Goal: Task Accomplishment & Management: Manage account settings

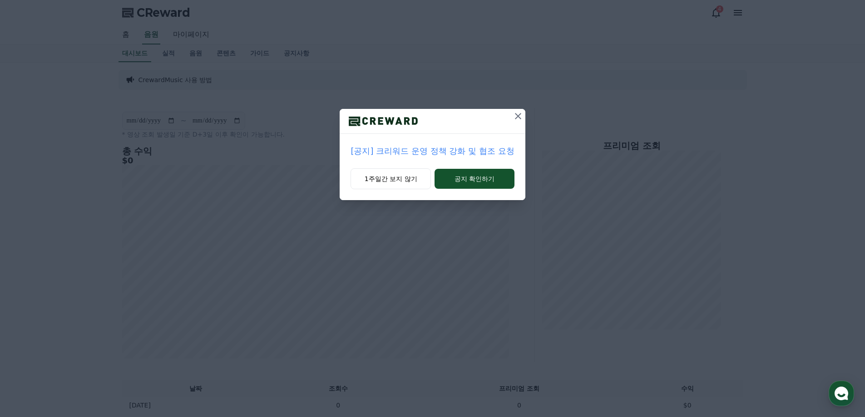
click at [517, 113] on icon at bounding box center [517, 116] width 11 height 11
click at [402, 178] on button "1주일간 보지 않기" at bounding box center [392, 178] width 79 height 21
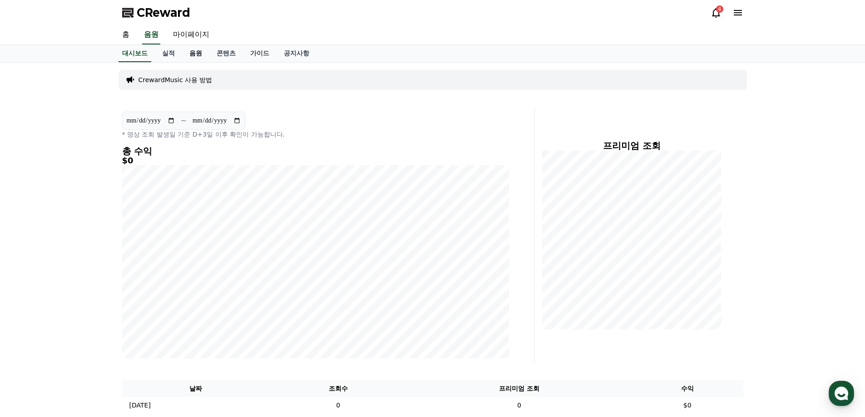
click at [192, 54] on link "음원" at bounding box center [195, 53] width 27 height 17
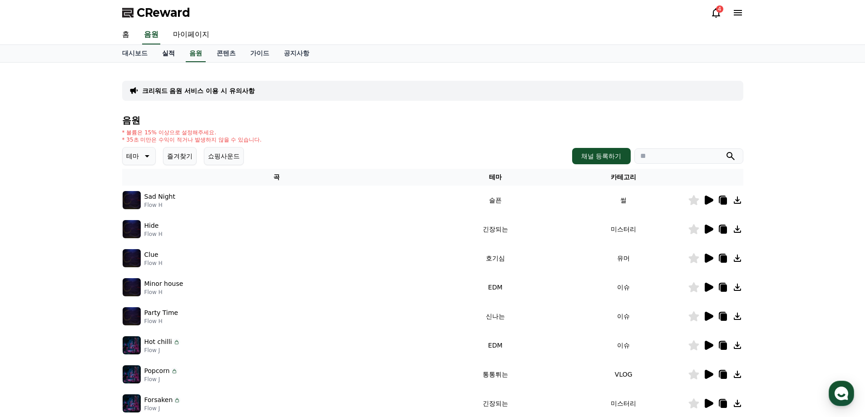
click at [161, 51] on link "실적" at bounding box center [168, 53] width 27 height 17
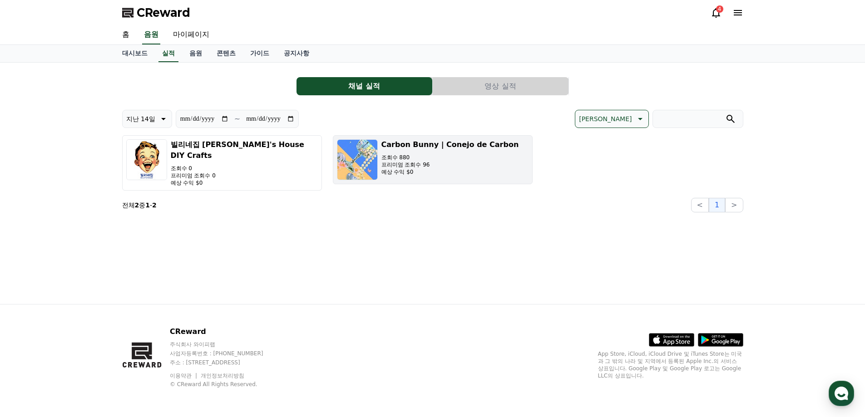
click at [396, 157] on p "조회수 880" at bounding box center [450, 157] width 138 height 7
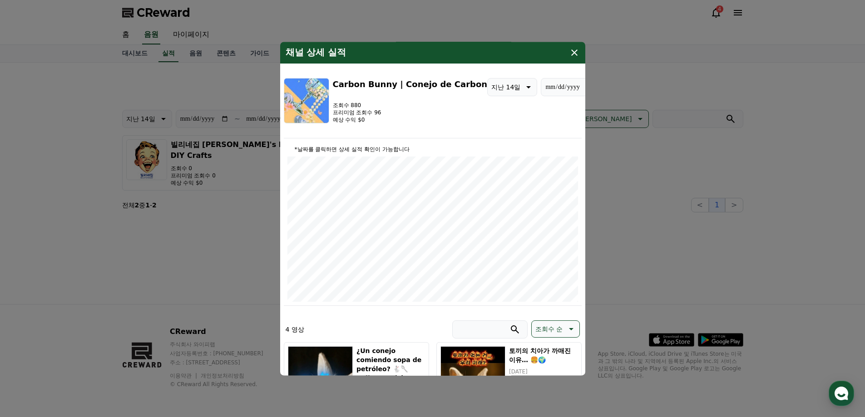
type input "**********"
click at [573, 53] on icon "modal" at bounding box center [574, 52] width 6 height 6
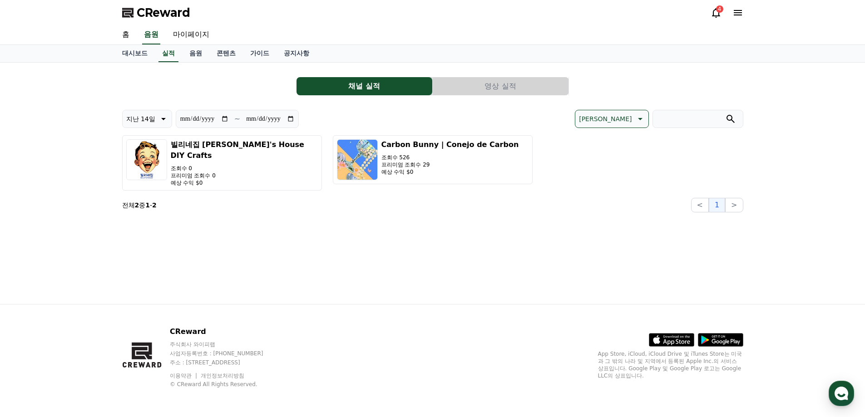
click at [714, 10] on icon at bounding box center [715, 12] width 11 height 11
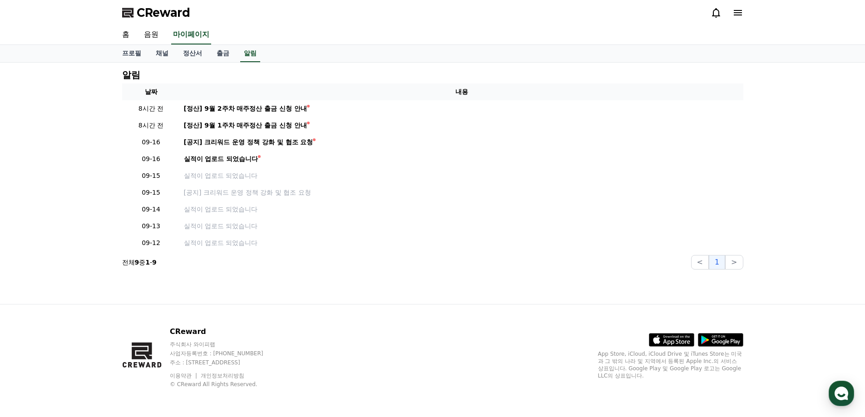
click at [714, 10] on icon at bounding box center [715, 12] width 11 height 11
